Goal: Task Accomplishment & Management: Complete application form

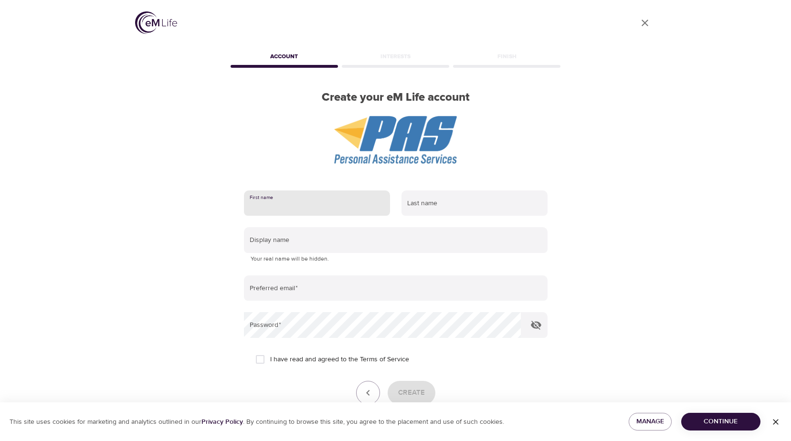
click at [313, 208] on input "text" at bounding box center [317, 203] width 146 height 26
type input "m"
type input "emerald"
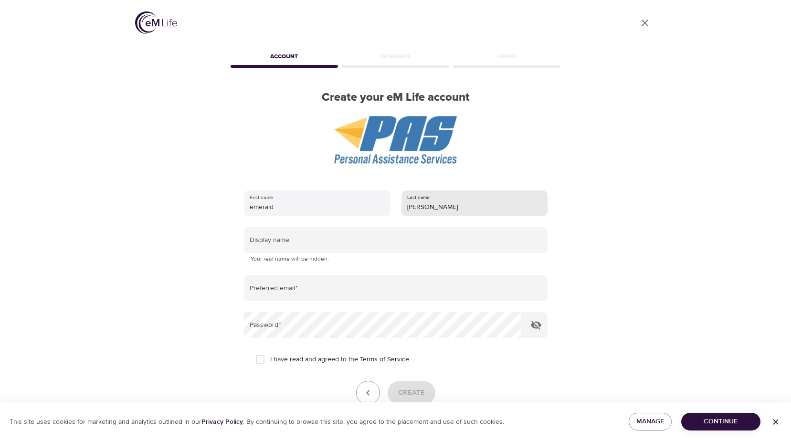
type input "[PERSON_NAME]"
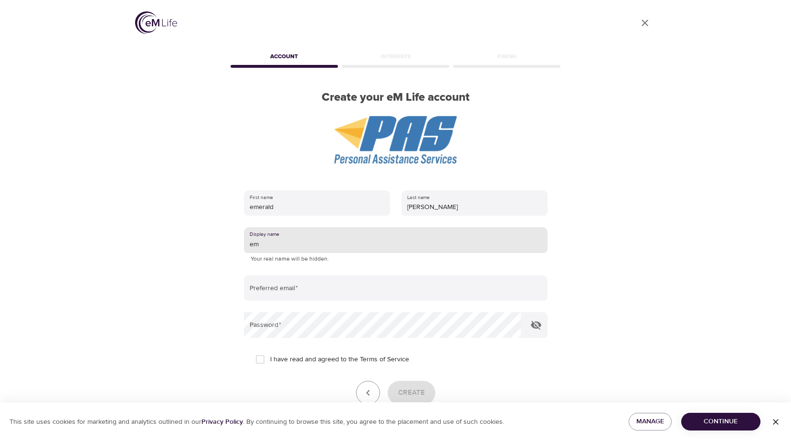
type input "e"
type input "Em"
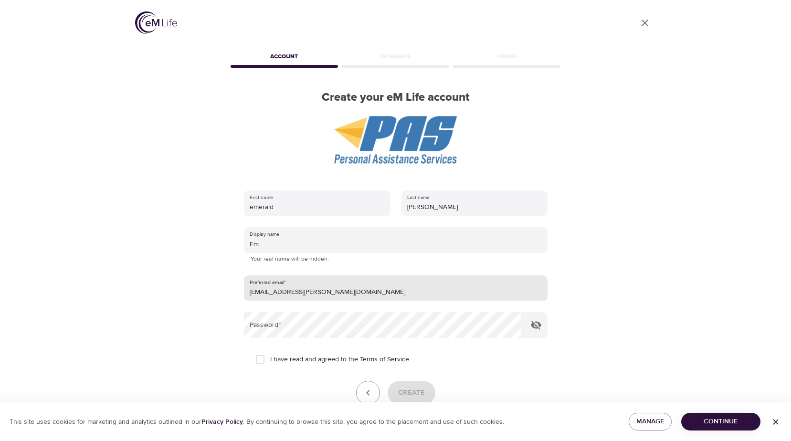
type input "[EMAIL_ADDRESS][PERSON_NAME][DOMAIN_NAME]"
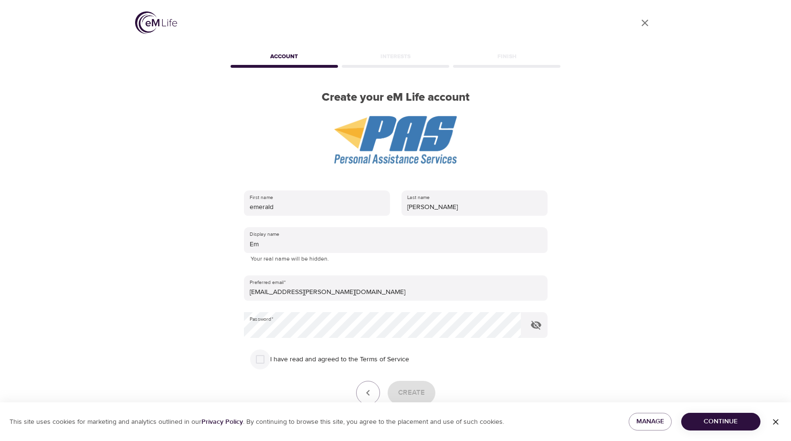
drag, startPoint x: 263, startPoint y: 358, endPoint x: 340, endPoint y: 339, distance: 79.3
click at [266, 358] on input "I have read and agreed to the Terms of Service" at bounding box center [260, 359] width 20 height 20
checkbox input "true"
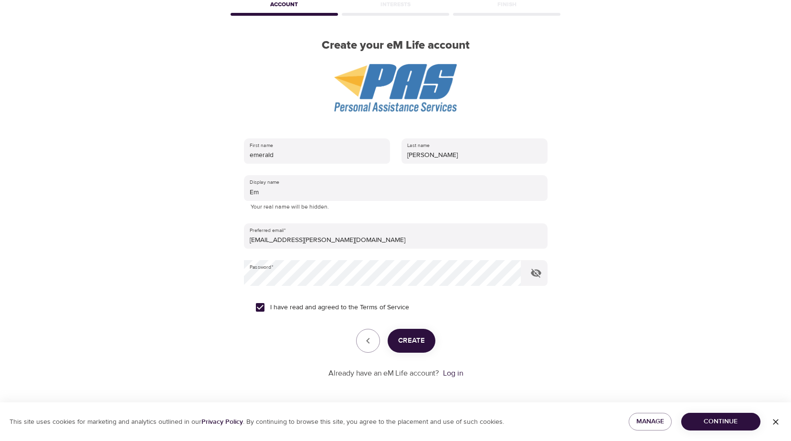
scroll to position [54, 0]
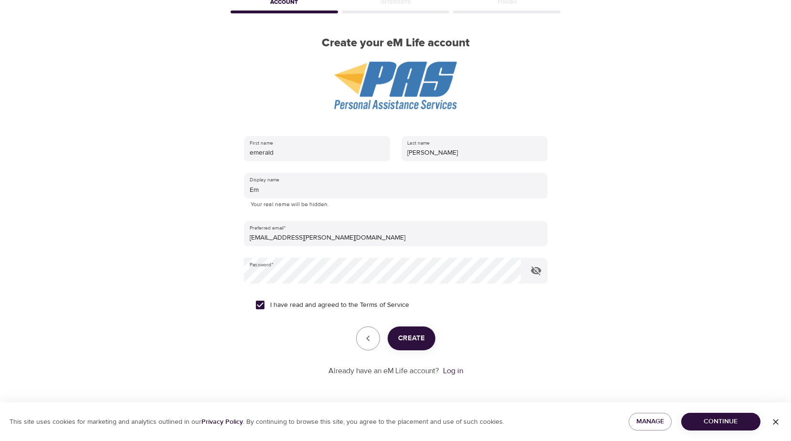
click at [411, 337] on span "Create" at bounding box center [411, 338] width 27 height 12
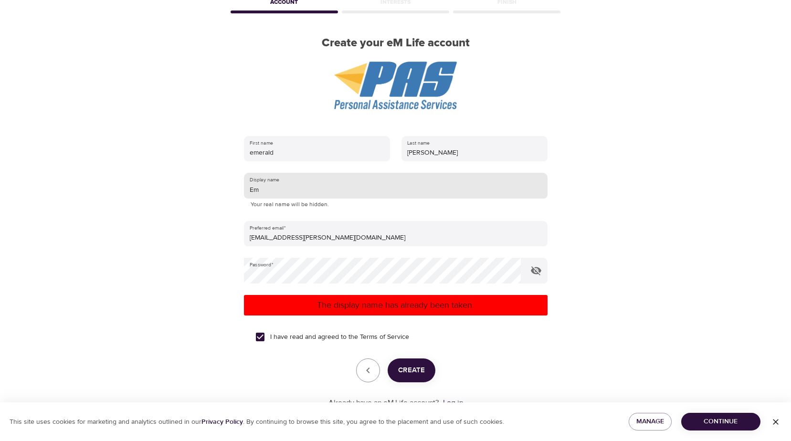
click at [274, 197] on input "Em" at bounding box center [395, 186] width 303 height 26
click at [415, 365] on span "Create" at bounding box center [411, 370] width 27 height 12
click at [281, 190] on input "Em33" at bounding box center [395, 186] width 303 height 26
type input "Em2010"
click at [405, 374] on span "Create" at bounding box center [411, 370] width 27 height 12
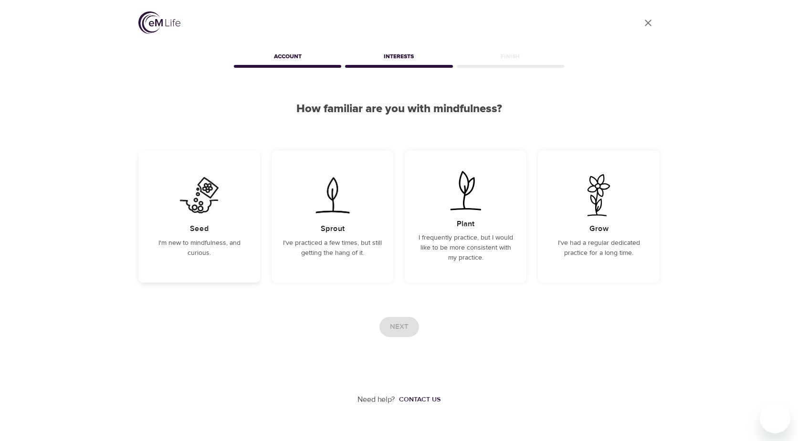
click at [177, 222] on div "Seed I'm new to mindfulness, and curious." at bounding box center [199, 216] width 122 height 132
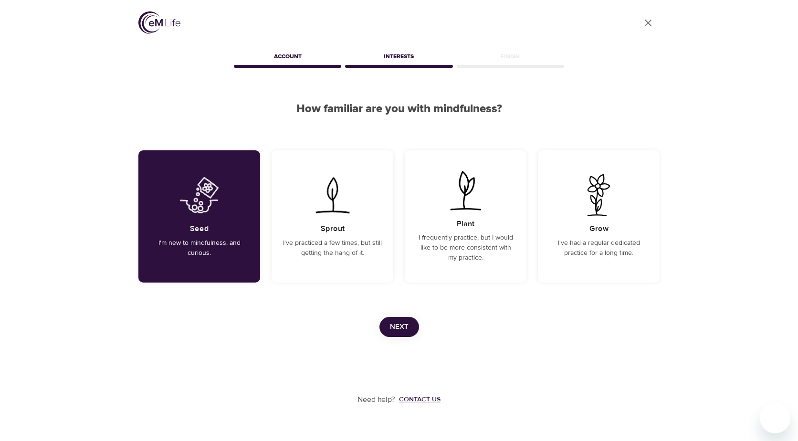
click at [406, 328] on span "Next" at bounding box center [399, 327] width 19 height 12
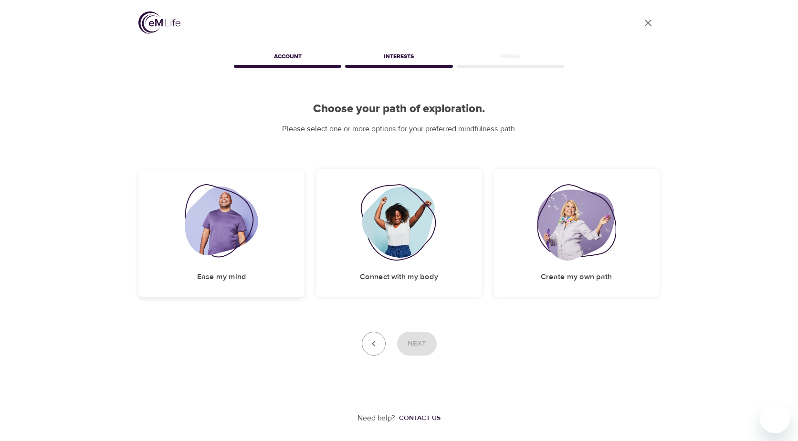
drag, startPoint x: 233, startPoint y: 261, endPoint x: 289, endPoint y: 266, distance: 55.5
click at [233, 261] on div "Ease my mind" at bounding box center [221, 233] width 166 height 128
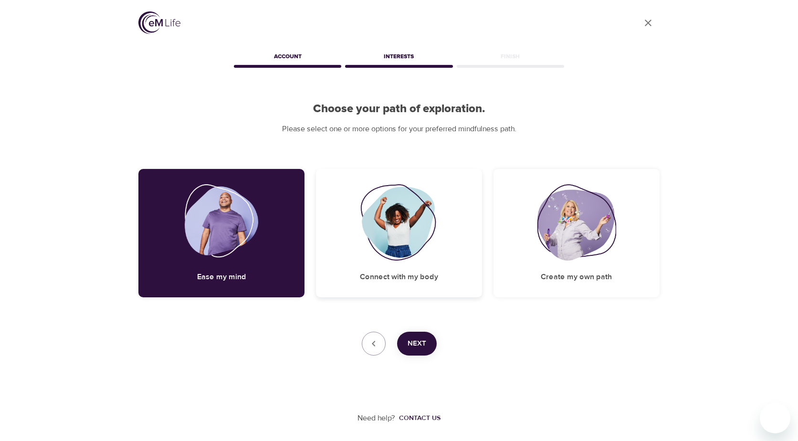
click at [421, 276] on h5 "Connect with my body" at bounding box center [399, 277] width 78 height 10
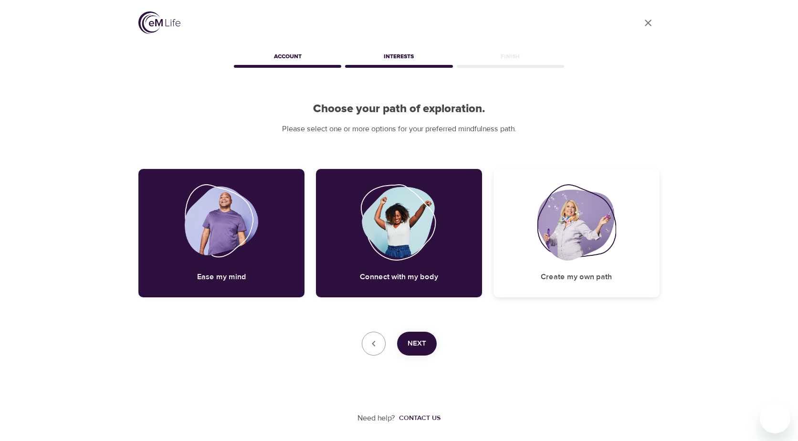
click at [539, 267] on div "Create my own path" at bounding box center [576, 233] width 166 height 128
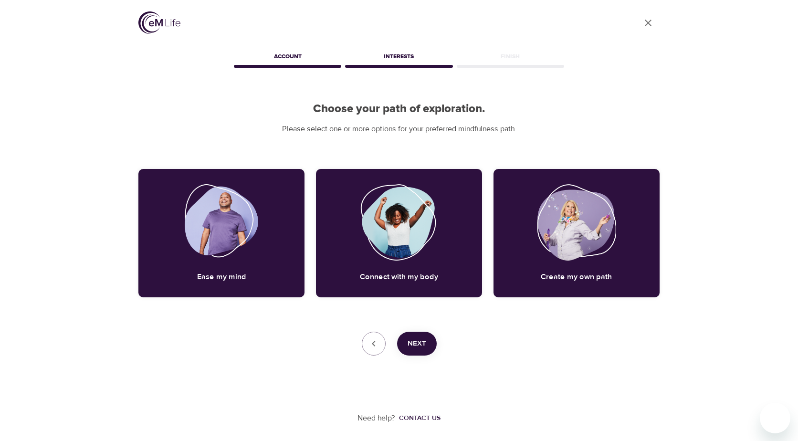
click at [393, 345] on div "Next" at bounding box center [398, 344] width 521 height 24
click at [404, 341] on button "Next" at bounding box center [417, 344] width 40 height 24
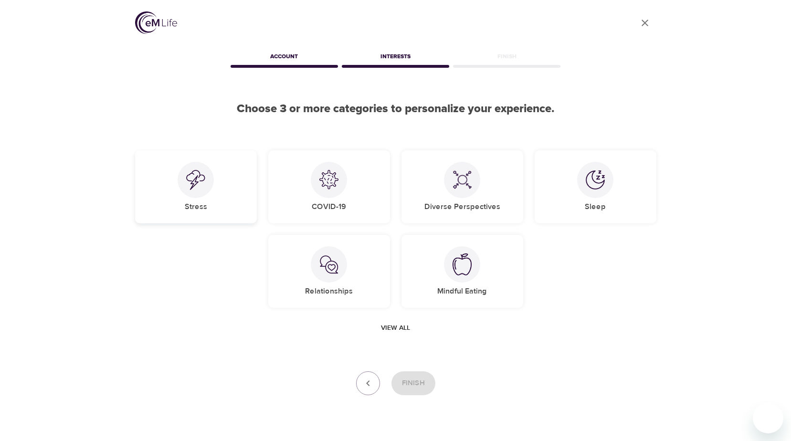
click at [187, 195] on div at bounding box center [195, 180] width 36 height 36
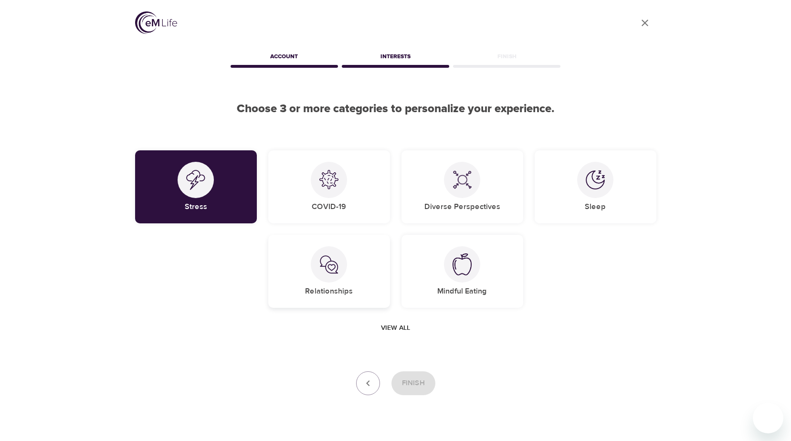
drag, startPoint x: 293, startPoint y: 281, endPoint x: 304, endPoint y: 281, distance: 11.5
click at [294, 281] on div "Relationships" at bounding box center [329, 271] width 122 height 73
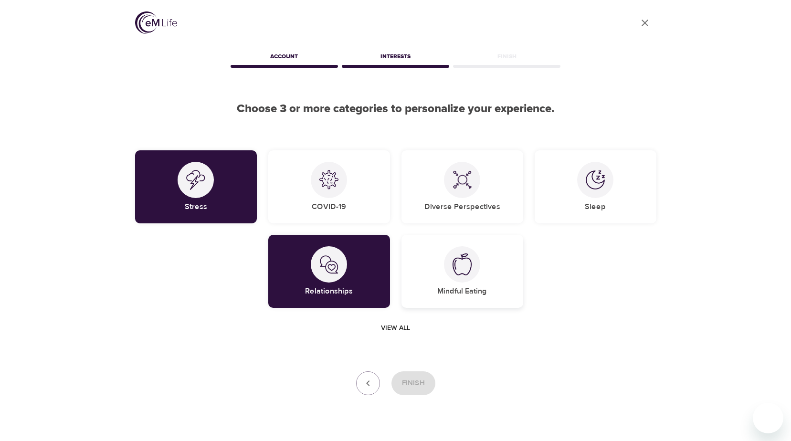
click at [454, 280] on div at bounding box center [462, 264] width 36 height 36
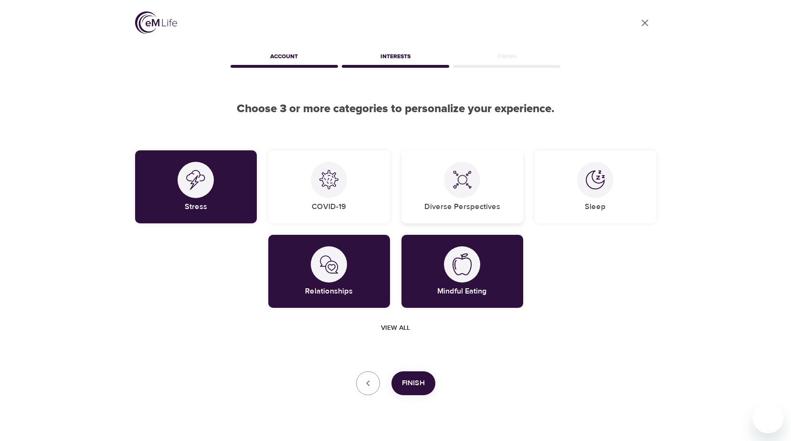
click at [447, 198] on div "Diverse Perspectives" at bounding box center [462, 186] width 122 height 73
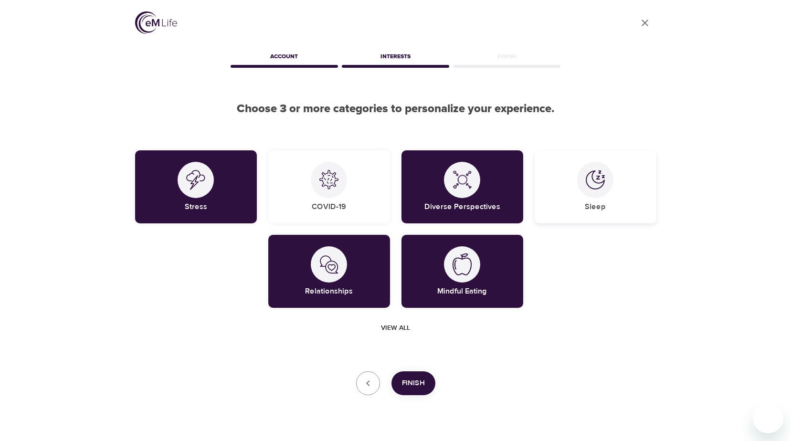
drag, startPoint x: 573, startPoint y: 193, endPoint x: 572, endPoint y: 198, distance: 5.3
click at [573, 194] on div "Sleep" at bounding box center [595, 186] width 122 height 73
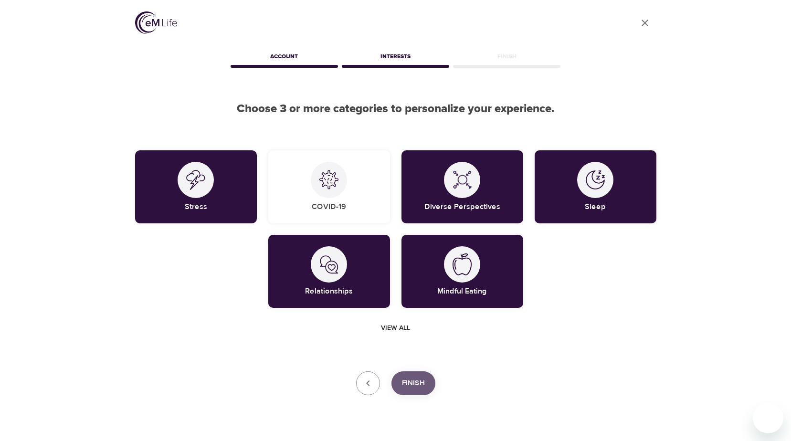
click at [418, 381] on span "Finish" at bounding box center [413, 383] width 23 height 12
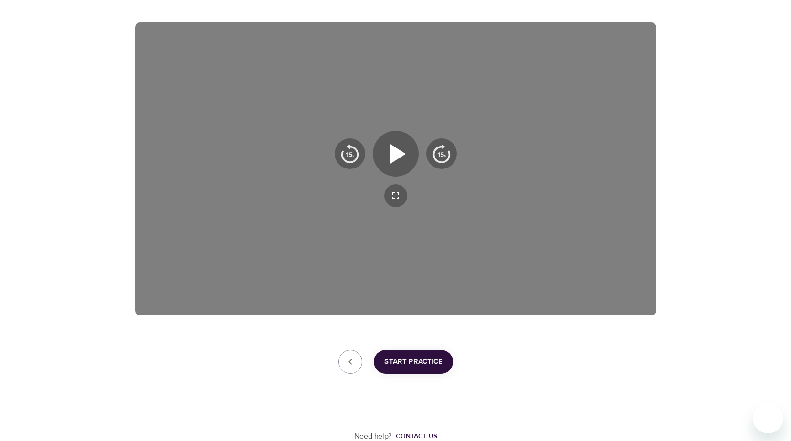
scroll to position [147, 0]
